Goal: Task Accomplishment & Management: Use online tool/utility

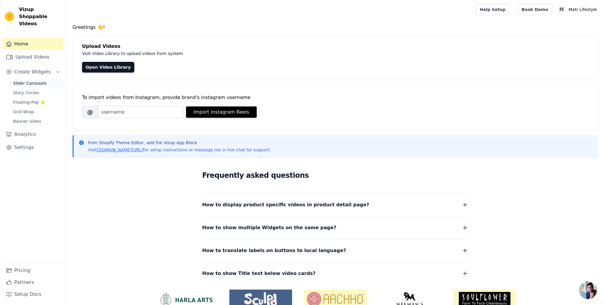
click at [34, 80] on span "Slider Carousels" at bounding box center [30, 83] width 34 height 6
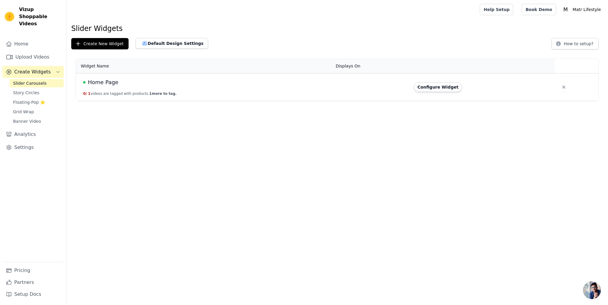
click at [220, 101] on html "Vizup Shoppable Videos Home Upload Videos Create Widgets Slider Carousels Story…" at bounding box center [304, 50] width 608 height 101
click at [428, 91] on button "Configure Widget" at bounding box center [438, 87] width 48 height 10
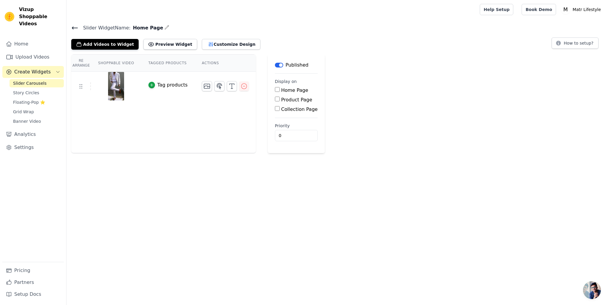
click at [187, 153] on html "Vizup Shoppable Videos Home Upload Videos Create Widgets Slider Carousels Story…" at bounding box center [304, 76] width 608 height 153
click at [160, 48] on button "Preview Widget" at bounding box center [169, 44] width 53 height 11
click at [171, 125] on div "Re Arrange Shoppable Video Tagged Products Actions Tag products" at bounding box center [163, 103] width 185 height 99
click at [212, 42] on button "Customize Design" at bounding box center [231, 44] width 59 height 11
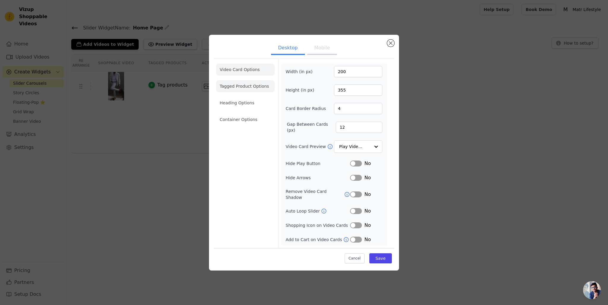
click at [247, 90] on li "Tagged Product Options" at bounding box center [245, 86] width 59 height 12
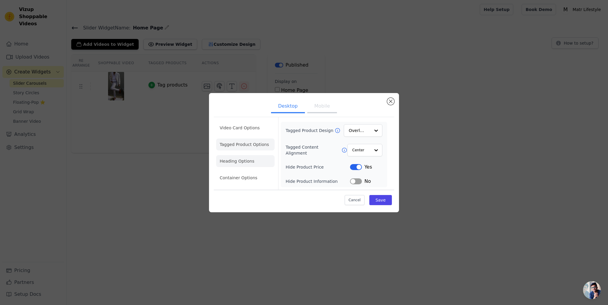
click at [234, 164] on li "Heading Options" at bounding box center [245, 161] width 59 height 12
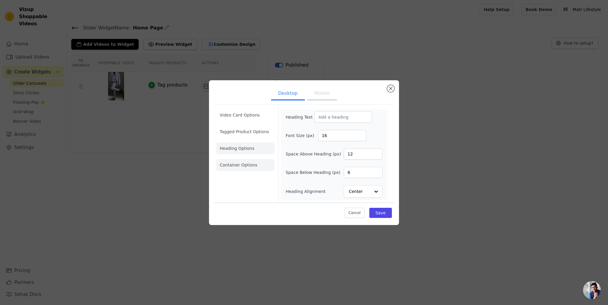
click at [237, 165] on li "Container Options" at bounding box center [245, 165] width 59 height 12
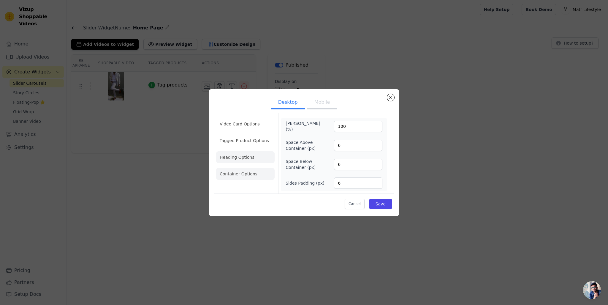
click at [238, 160] on li "Heading Options" at bounding box center [245, 157] width 59 height 12
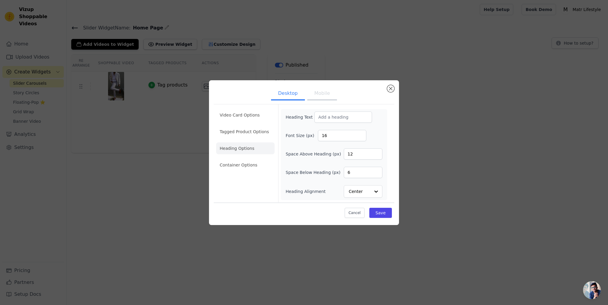
click at [318, 93] on button "Mobile" at bounding box center [322, 93] width 30 height 13
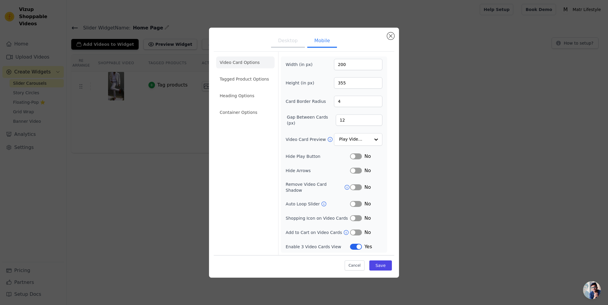
click at [282, 48] on button "Desktop" at bounding box center [288, 41] width 34 height 13
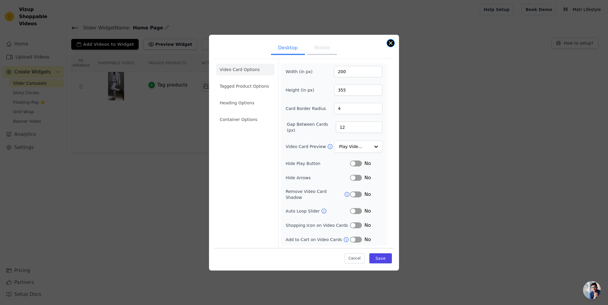
click at [390, 46] on button "Close modal" at bounding box center [390, 43] width 7 height 7
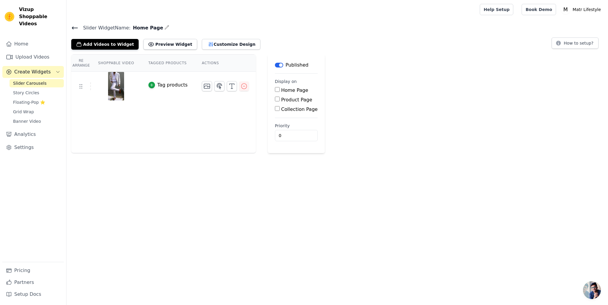
click at [442, 127] on div "Re Arrange Shoppable Video Tagged Products Actions Tag products Save Videos In …" at bounding box center [338, 103] width 542 height 99
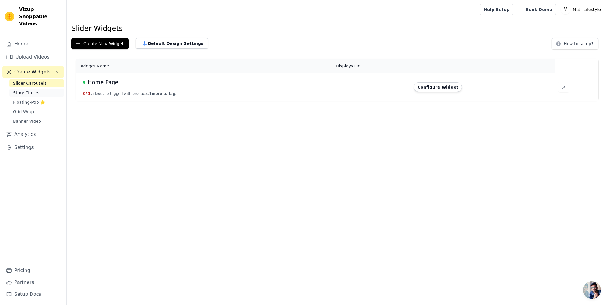
click at [29, 90] on span "Story Circles" at bounding box center [26, 93] width 26 height 6
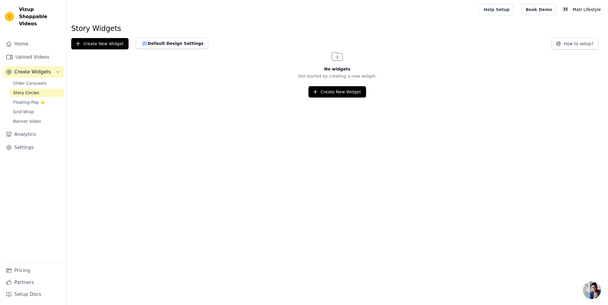
click at [209, 97] on html "Vizup Shoppable Videos Home Upload Videos Create Widgets Slider Carousels Story…" at bounding box center [304, 48] width 608 height 97
click at [23, 80] on span "Slider Carousels" at bounding box center [30, 83] width 34 height 6
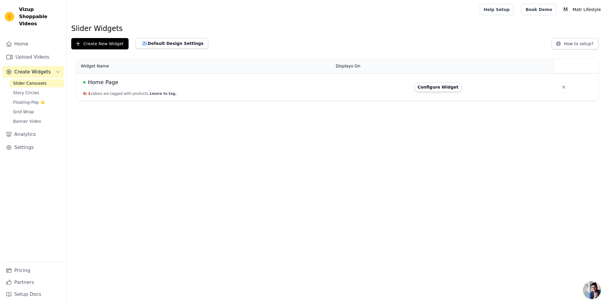
click at [155, 101] on html "Vizup Shoppable Videos Home Upload Videos Create Widgets Slider Carousels Story…" at bounding box center [304, 50] width 608 height 101
click at [158, 101] on html "Vizup Shoppable Videos Home Upload Videos Create Widgets Slider Carousels Story…" at bounding box center [304, 50] width 608 height 101
click at [259, 101] on html "Vizup Shoppable Videos Home Upload Videos Create Widgets Slider Carousels Story…" at bounding box center [304, 50] width 608 height 101
click at [351, 68] on th "Displays On" at bounding box center [371, 66] width 78 height 15
click at [153, 42] on button "Default Design Settings" at bounding box center [172, 43] width 72 height 11
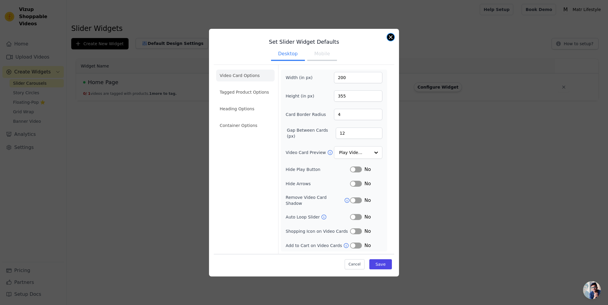
click at [391, 40] on button "Close modal" at bounding box center [390, 37] width 7 height 7
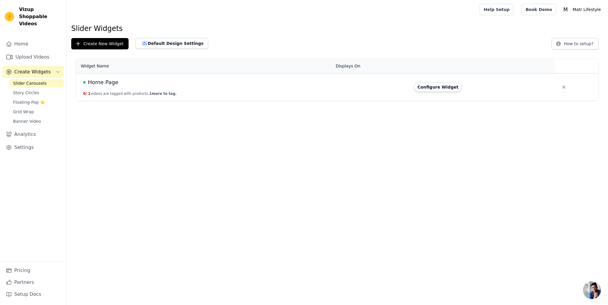
click at [345, 67] on th "Displays On" at bounding box center [371, 66] width 78 height 15
click at [351, 101] on html "Vizup Shoppable Videos Home Upload Videos Create Widgets Slider Carousels Story…" at bounding box center [304, 50] width 608 height 101
click at [27, 42] on link "Home" at bounding box center [32, 44] width 61 height 12
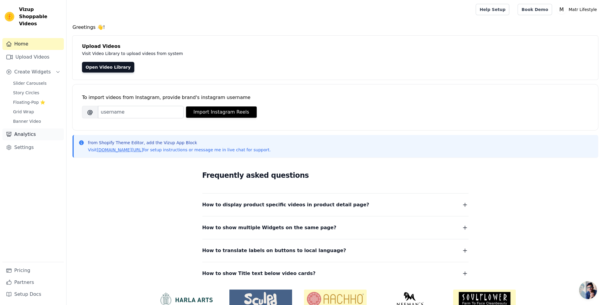
click at [24, 128] on link "Analytics" at bounding box center [32, 134] width 61 height 12
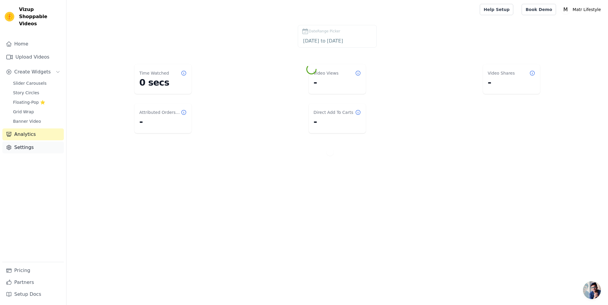
click at [24, 141] on link "Settings" at bounding box center [32, 147] width 61 height 12
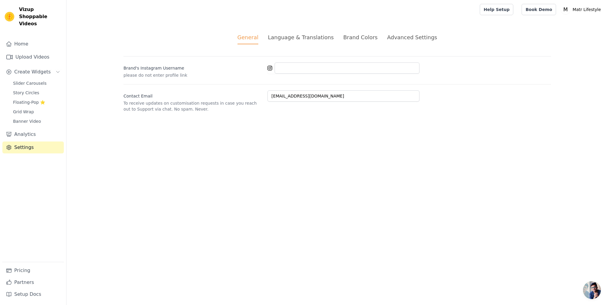
click at [306, 126] on html "Vizup Shoppable Videos Home Upload Videos Create Widgets Slider Carousels Story…" at bounding box center [304, 63] width 608 height 126
click at [302, 126] on html "Vizup Shoppable Videos Home Upload Videos Create Widgets Slider Carousels Story…" at bounding box center [304, 63] width 608 height 126
click at [171, 126] on html "Vizup Shoppable Videos Home Upload Videos Create Widgets Slider Carousels Story…" at bounding box center [304, 63] width 608 height 126
click at [222, 126] on html "Vizup Shoppable Videos Home Upload Videos Create Widgets Slider Carousels Story…" at bounding box center [304, 63] width 608 height 126
